Goal: Navigation & Orientation: Find specific page/section

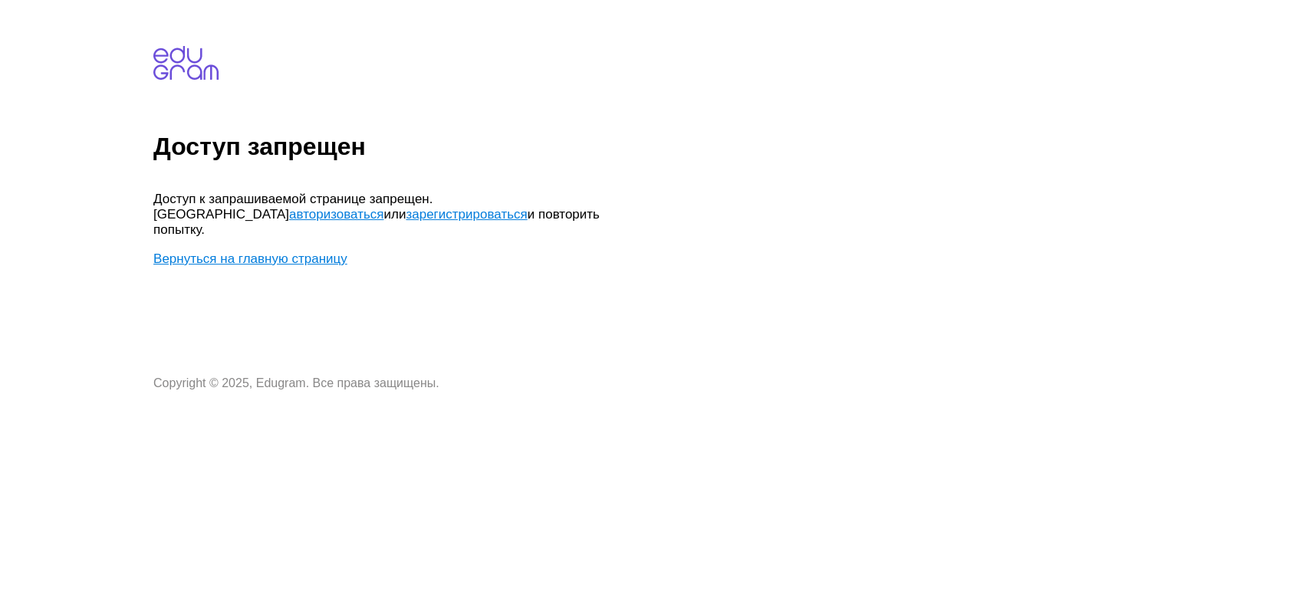
click at [383, 207] on link "авторизоваться" at bounding box center [336, 214] width 94 height 15
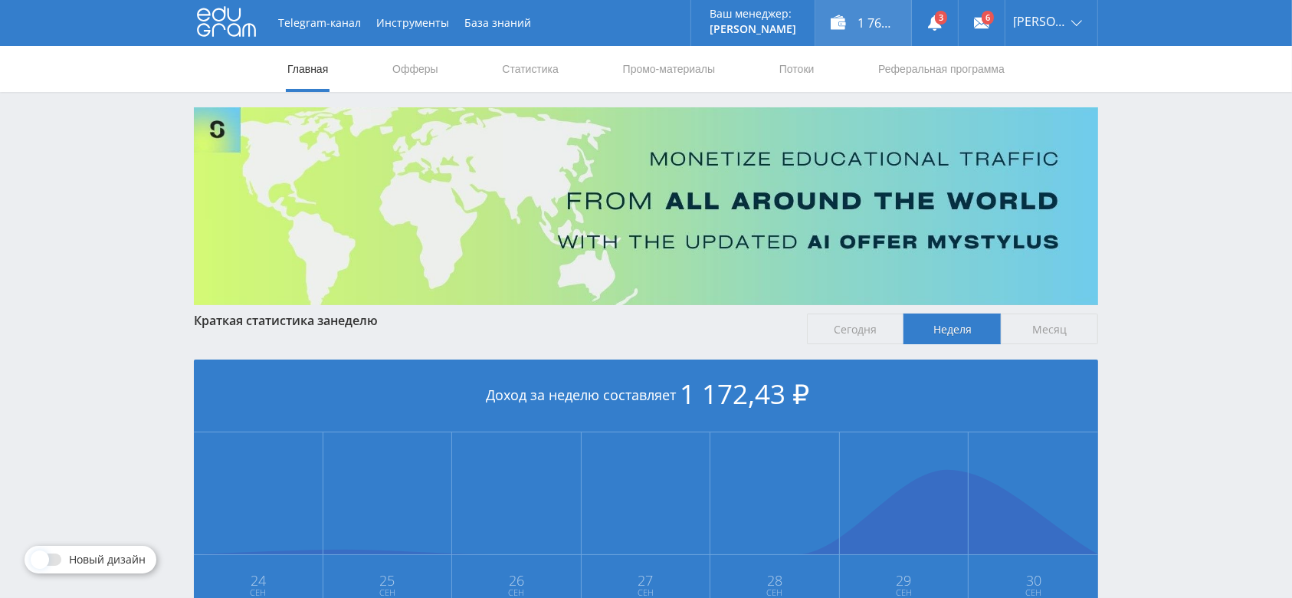
click at [876, 34] on div "1 765,62 ₽" at bounding box center [864, 23] width 96 height 46
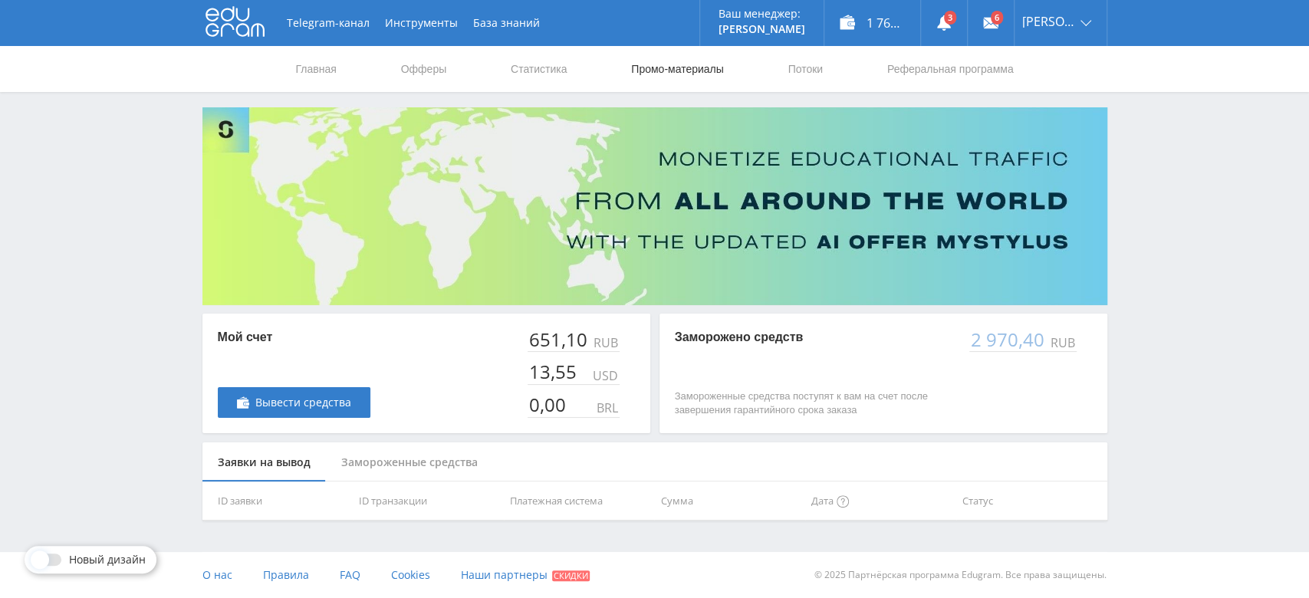
click at [664, 54] on link "Промо-материалы" at bounding box center [676, 69] width 95 height 46
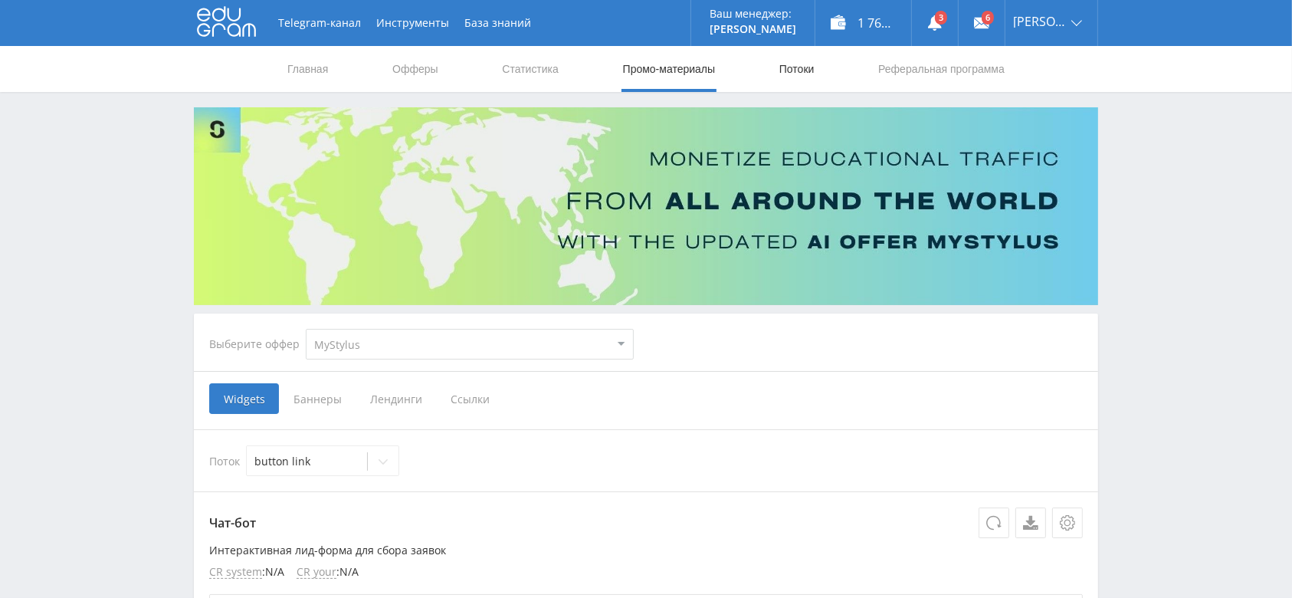
click at [783, 67] on link "Потоки" at bounding box center [797, 69] width 38 height 46
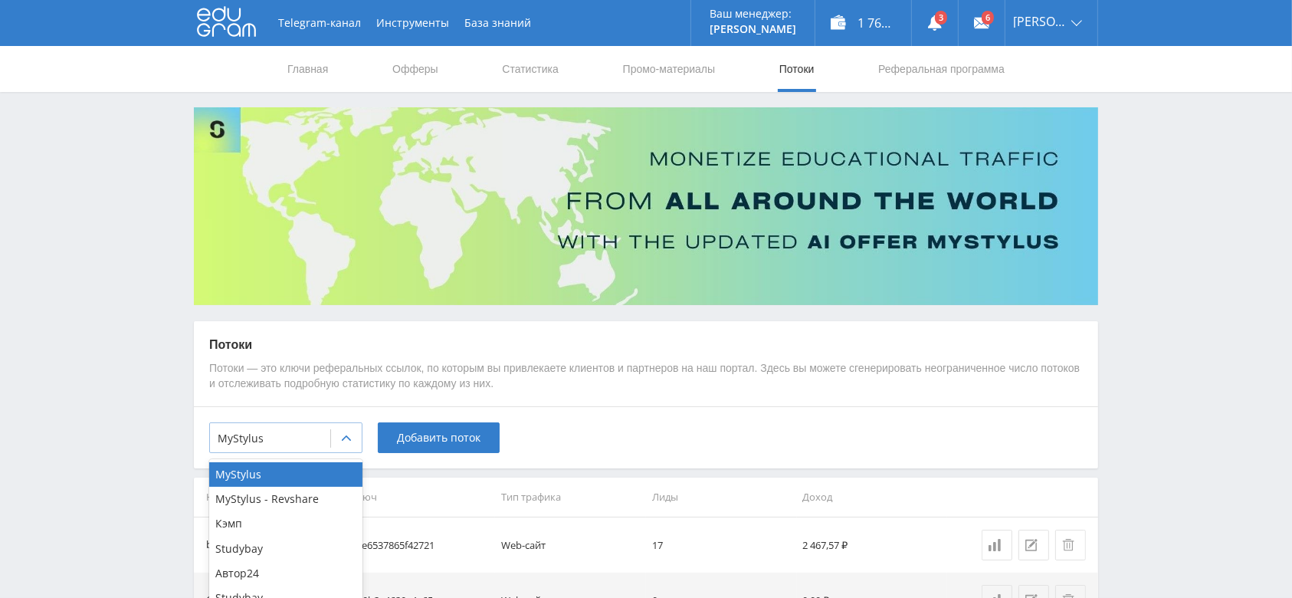
click at [349, 432] on div at bounding box center [346, 438] width 31 height 31
click at [301, 581] on div "Автор24" at bounding box center [285, 573] width 153 height 25
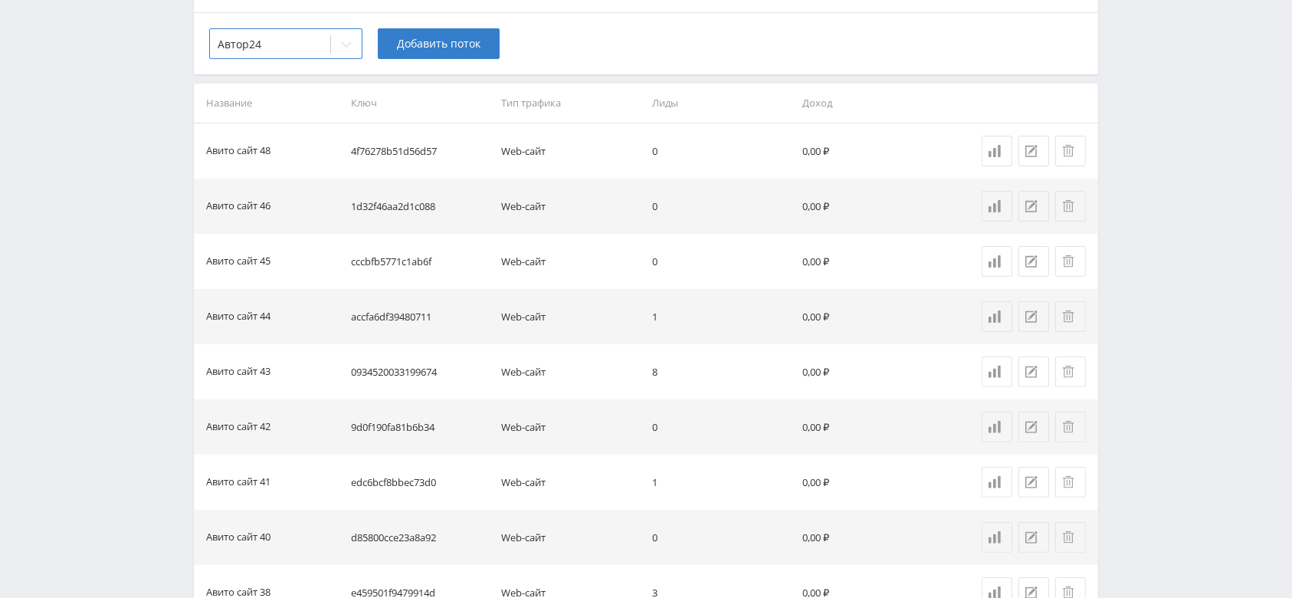
scroll to position [409, 0]
